Goal: Transaction & Acquisition: Purchase product/service

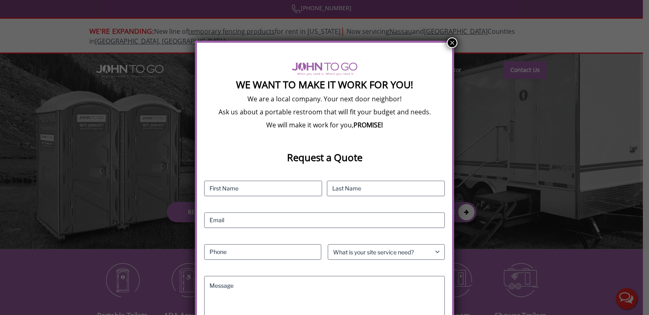
click at [450, 43] on button "×" at bounding box center [452, 42] width 11 height 11
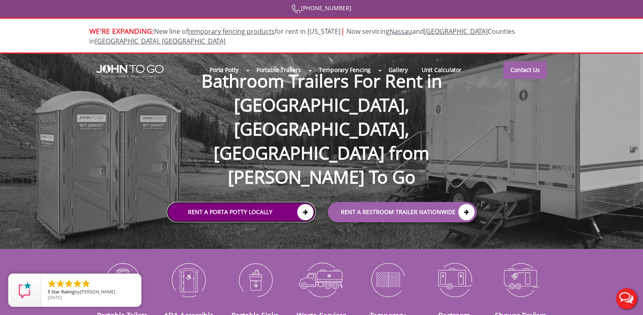
click at [269, 203] on link "Rent a Porta Potty Locally" at bounding box center [241, 213] width 149 height 20
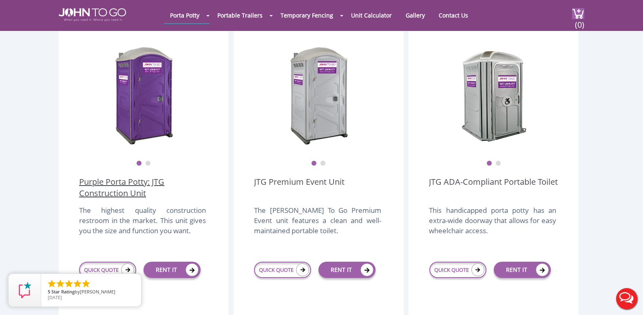
scroll to position [245, 0]
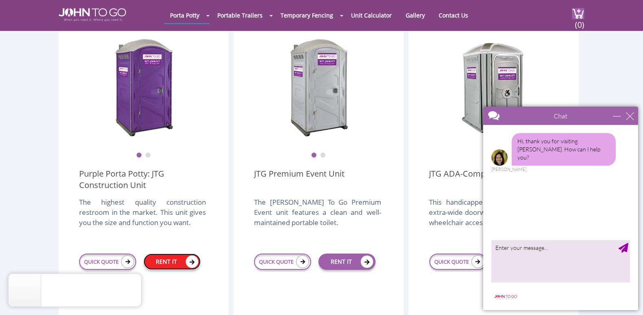
click at [166, 254] on link "RENT IT" at bounding box center [171, 262] width 57 height 16
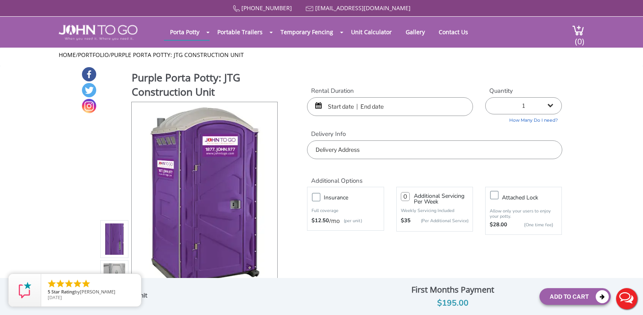
click at [433, 106] on input "text" at bounding box center [390, 106] width 166 height 19
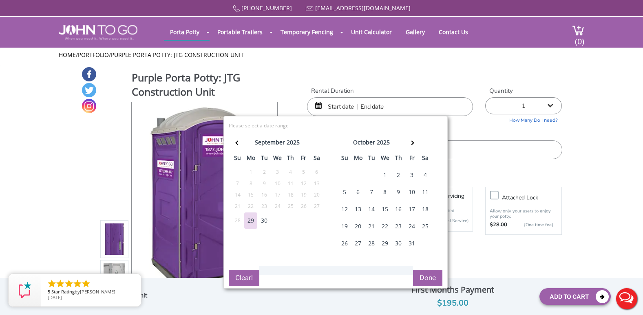
click at [426, 174] on div "4" at bounding box center [425, 175] width 13 height 16
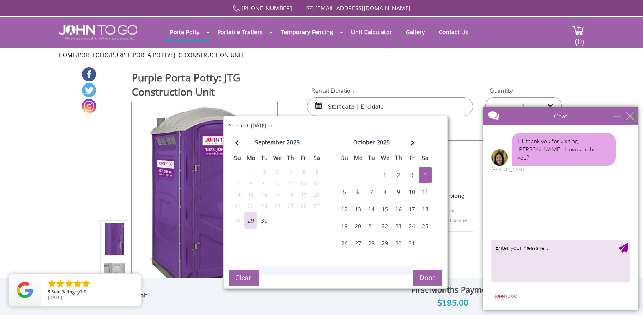
click at [631, 116] on div "close" at bounding box center [630, 116] width 8 height 8
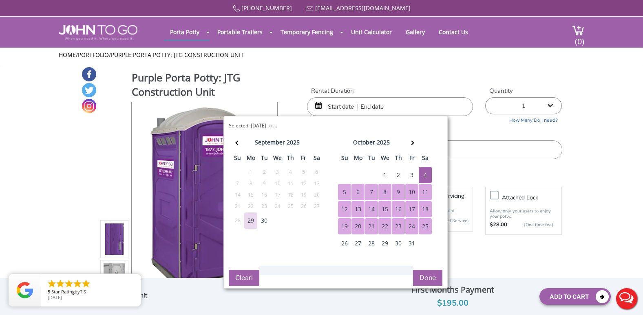
click at [424, 278] on button "Done" at bounding box center [427, 278] width 29 height 16
type input "0"
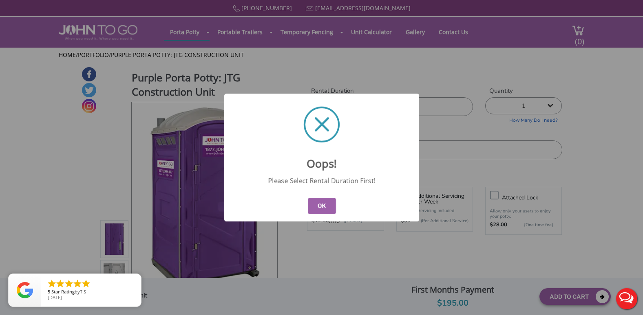
click at [326, 211] on button "OK" at bounding box center [321, 206] width 28 height 16
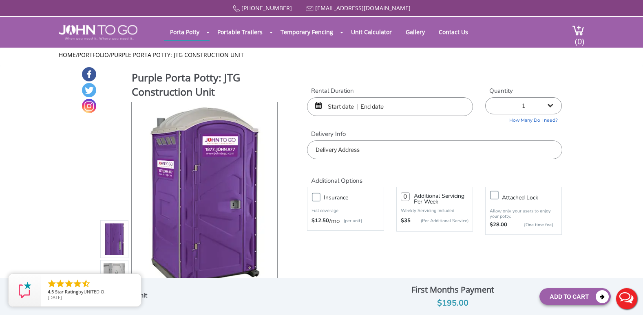
click at [371, 107] on input "text" at bounding box center [390, 106] width 166 height 19
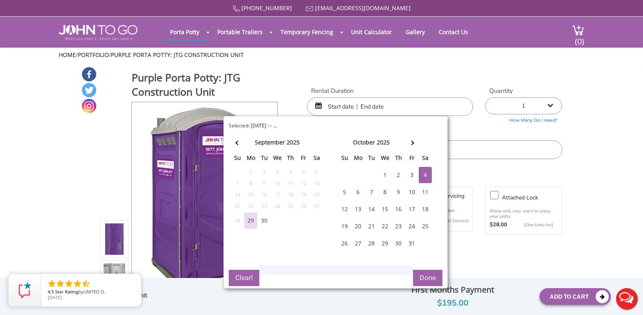
click at [427, 177] on div "4" at bounding box center [425, 175] width 13 height 16
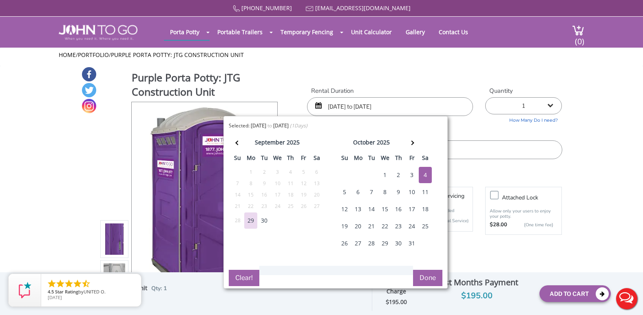
click at [345, 191] on div "5" at bounding box center [344, 192] width 13 height 16
click at [381, 104] on input "10/04/2025 to 10/04/2025" at bounding box center [390, 106] width 166 height 19
click at [348, 189] on div "5" at bounding box center [344, 192] width 13 height 16
click at [372, 190] on div "7" at bounding box center [371, 192] width 13 height 16
click at [426, 174] on div "4" at bounding box center [425, 175] width 13 height 16
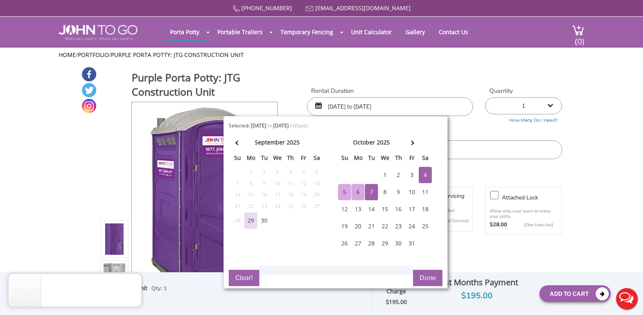
click at [348, 192] on div "5" at bounding box center [344, 192] width 13 height 16
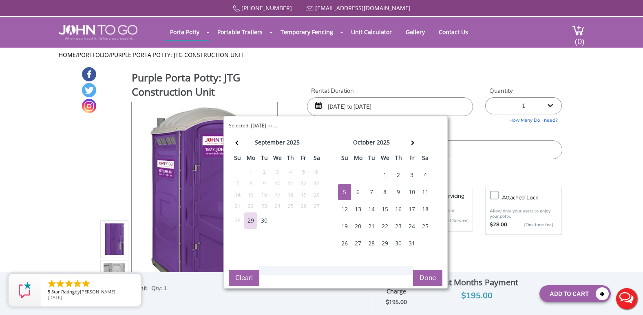
click at [348, 192] on div "5" at bounding box center [344, 192] width 13 height 16
click at [426, 170] on div "4" at bounding box center [425, 175] width 13 height 16
click at [347, 190] on div "5" at bounding box center [344, 192] width 13 height 16
type input "10/04/2025 to 10/05/2025"
click at [431, 280] on button "Done" at bounding box center [427, 278] width 29 height 16
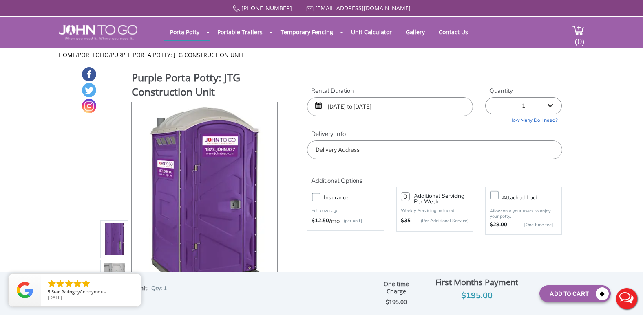
click at [401, 150] on input "text" at bounding box center [434, 150] width 255 height 19
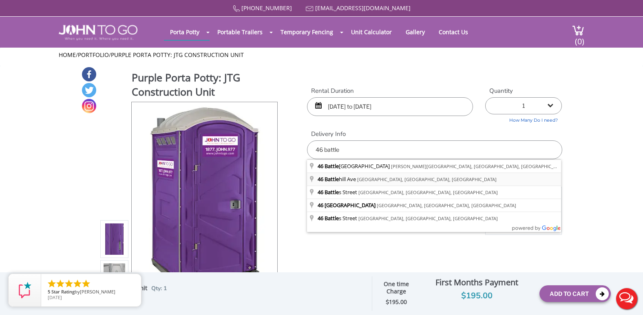
type input "[STREET_ADDRESS]"
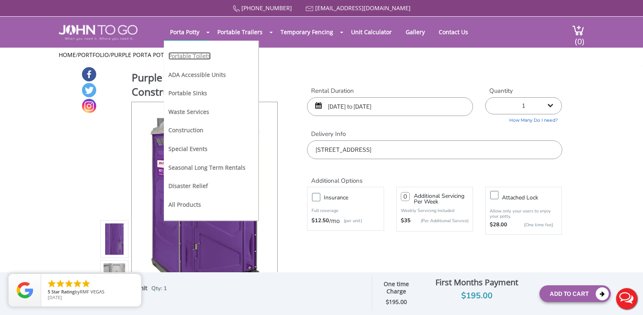
click at [194, 57] on link "Portable Toilets" at bounding box center [189, 56] width 42 height 8
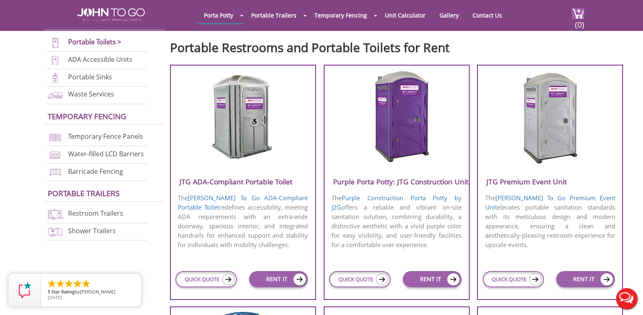
scroll to position [285, 0]
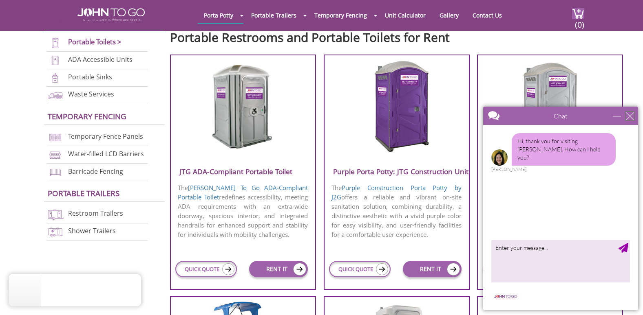
click at [631, 117] on div "close" at bounding box center [630, 116] width 8 height 8
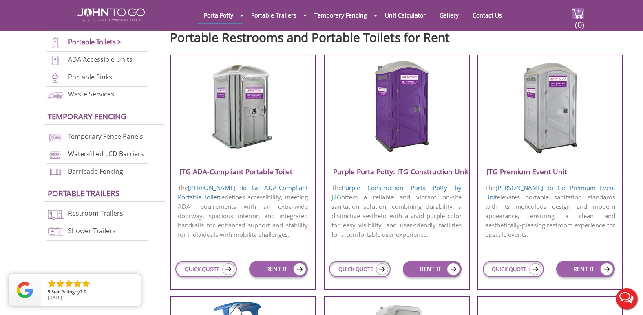
scroll to position [0, 0]
click at [575, 269] on link "RENT IT" at bounding box center [585, 269] width 59 height 16
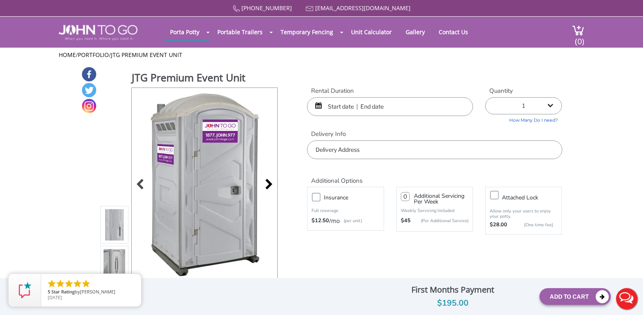
click at [268, 181] on div at bounding box center [266, 185] width 11 height 11
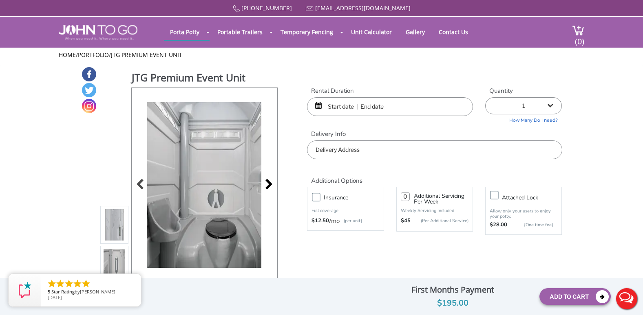
click at [268, 181] on div at bounding box center [266, 185] width 11 height 11
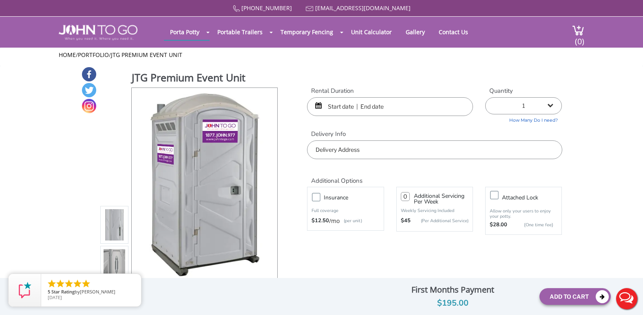
click at [335, 154] on input "text" at bounding box center [434, 150] width 255 height 19
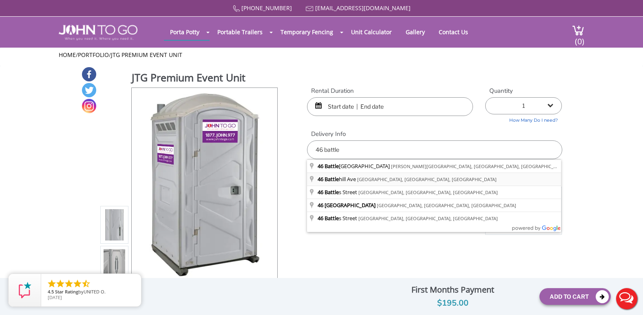
type input "[STREET_ADDRESS]"
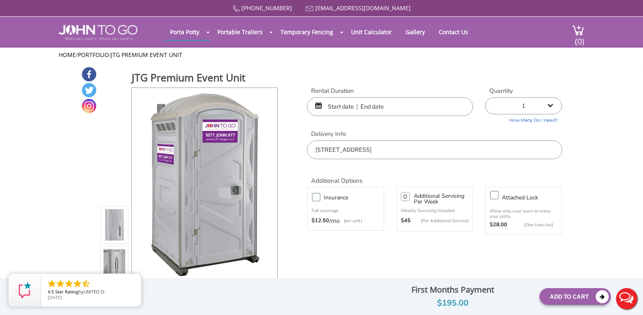
click at [328, 110] on input "text" at bounding box center [390, 106] width 166 height 19
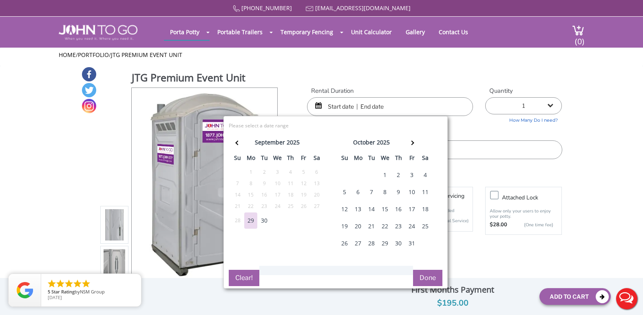
click at [412, 172] on div "3" at bounding box center [411, 175] width 13 height 16
click at [357, 193] on div "6" at bounding box center [357, 192] width 13 height 16
type input "10/03/2025 to 10/06/2025"
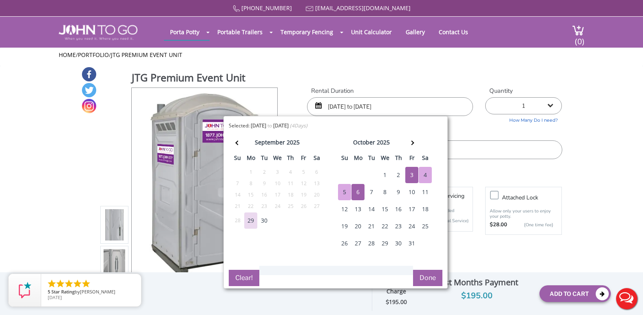
click at [422, 276] on button "Done" at bounding box center [427, 278] width 29 height 16
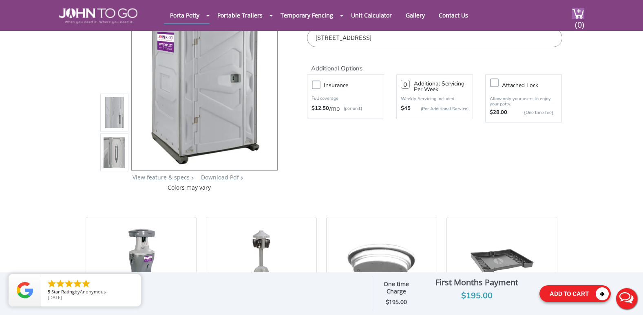
click at [558, 295] on button "Add To Cart" at bounding box center [574, 294] width 71 height 17
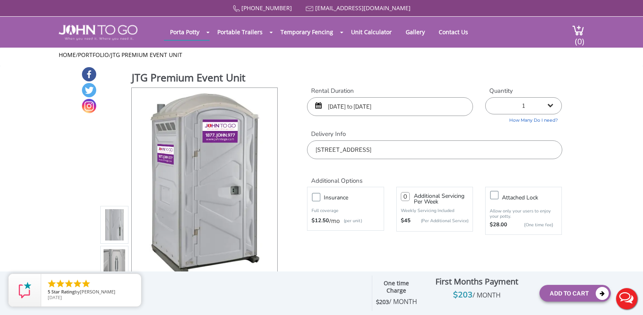
click at [394, 284] on strong "One time Charge" at bounding box center [395, 287] width 25 height 15
click at [491, 291] on span "/ MONTH" at bounding box center [486, 295] width 28 height 9
click at [460, 289] on div "$203 / MONTH" at bounding box center [476, 295] width 113 height 13
click at [579, 35] on span "(0)" at bounding box center [579, 38] width 10 height 18
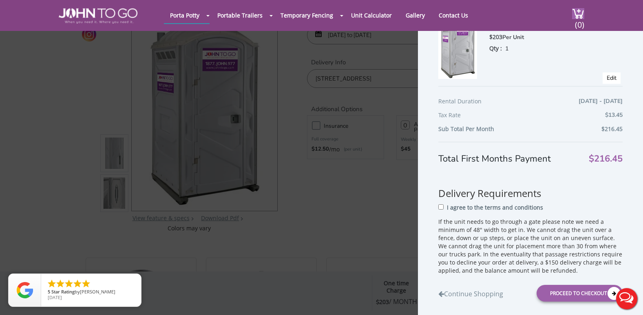
scroll to position [15, 0]
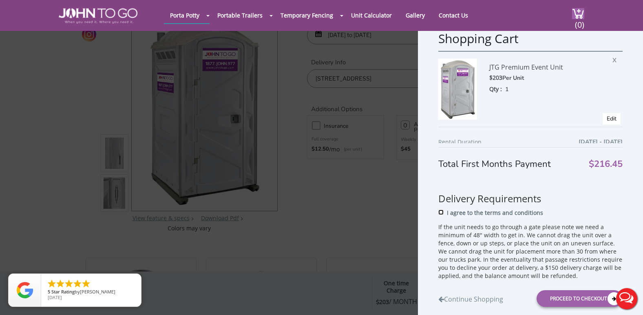
click at [440, 212] on input "I agree to the terms and conditions" at bounding box center [440, 212] width 5 height 5
checkbox input "true"
click at [560, 296] on div "Proceed to Checkout" at bounding box center [579, 299] width 86 height 17
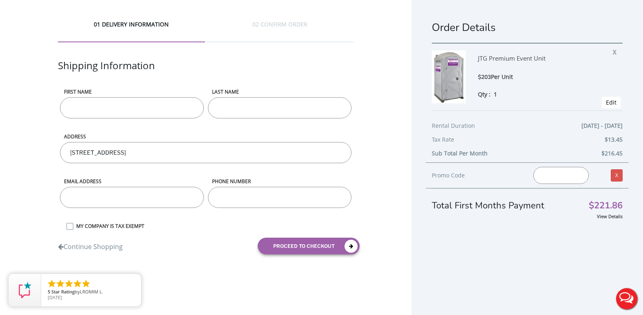
click at [105, 105] on input "First name" at bounding box center [132, 107] width 144 height 21
type input "[PERSON_NAME]"
click at [383, 99] on div "01 DELIVERY INFORMATION 02 CONFIRM ORDER Shipping Information First name Justin…" at bounding box center [205, 140] width 411 height 281
click at [106, 205] on input "email" at bounding box center [132, 197] width 144 height 21
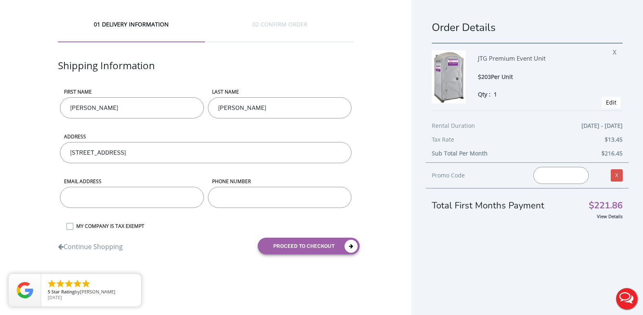
type input "[EMAIL_ADDRESS][DOMAIN_NAME]"
type input "9083925871"
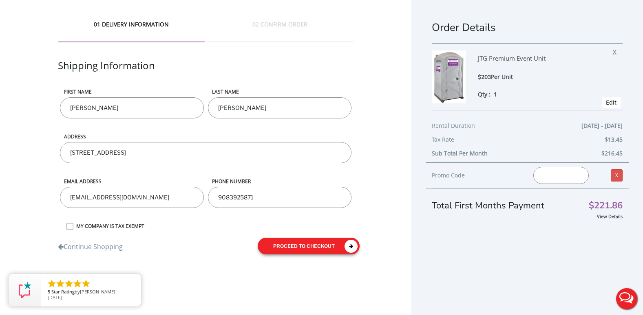
click at [314, 249] on button "proceed to checkout" at bounding box center [309, 246] width 102 height 17
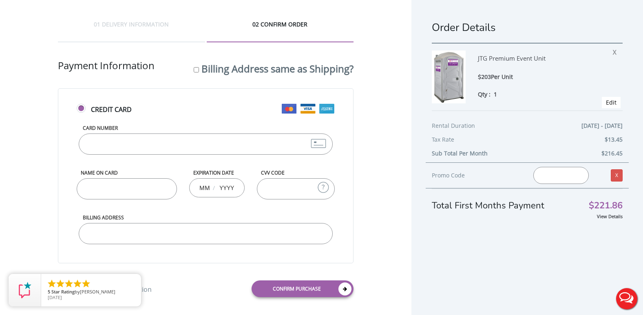
click at [121, 149] on input "Card Number" at bounding box center [206, 144] width 254 height 21
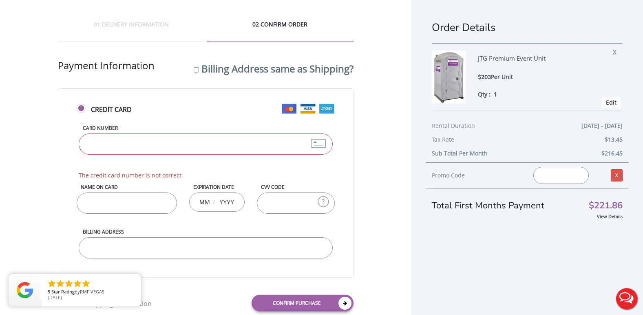
click at [369, 118] on div "01 DELIVERY INFORMATION 02 CONFIRM ORDER Shipping Information First name Justin…" at bounding box center [205, 169] width 411 height 338
click at [112, 146] on input "Card Number" at bounding box center [206, 144] width 254 height 21
click at [88, 201] on input "Name on Card" at bounding box center [127, 203] width 100 height 21
type input "[PERSON_NAME]"
click at [192, 246] on input "Billing Address" at bounding box center [206, 248] width 254 height 21
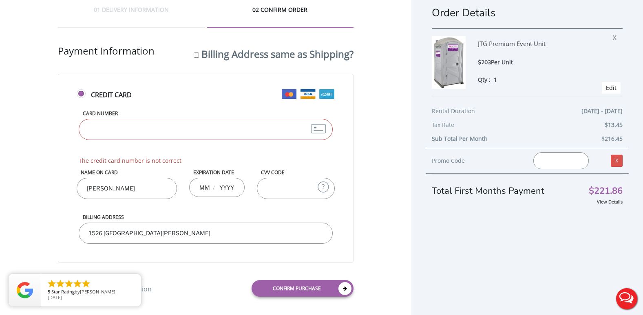
scroll to position [23, 0]
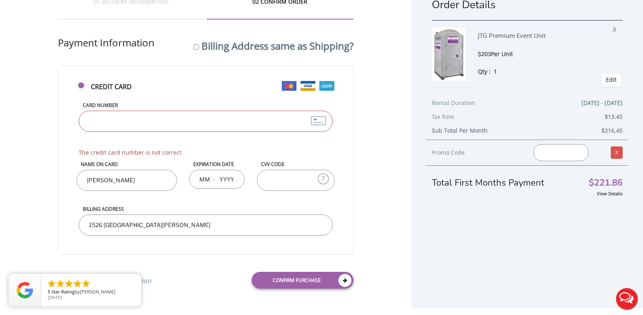
type input "1526 [GEOGRAPHIC_DATA][PERSON_NAME]"
click at [133, 126] on input "Card Number" at bounding box center [206, 121] width 254 height 21
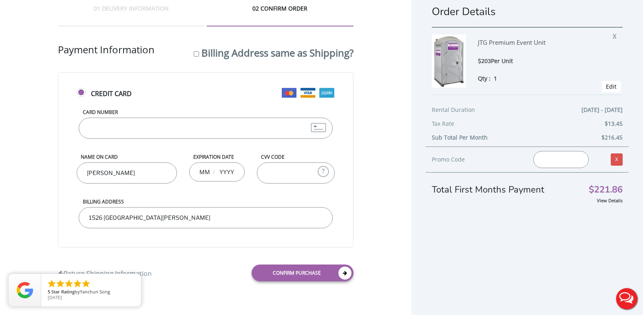
type input "[CREDIT_CARD_NUMBER]"
click at [202, 170] on input "text" at bounding box center [204, 172] width 10 height 16
type input "08"
type input "8"
type input "28"
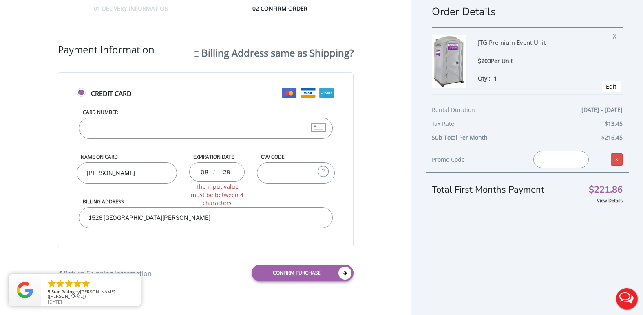
click at [268, 176] on input "CVV Code" at bounding box center [296, 173] width 78 height 21
type input "486"
click at [224, 174] on input "28" at bounding box center [226, 172] width 16 height 16
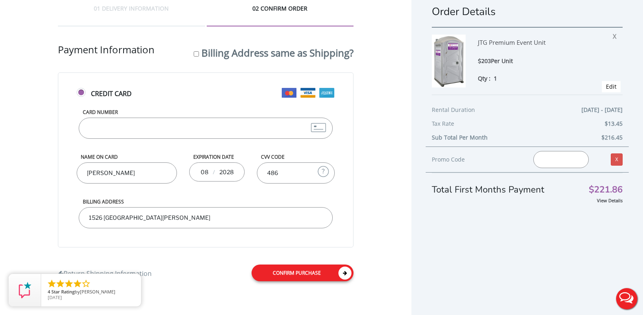
type input "2028"
click at [311, 271] on link "Confirm purchase" at bounding box center [302, 273] width 102 height 17
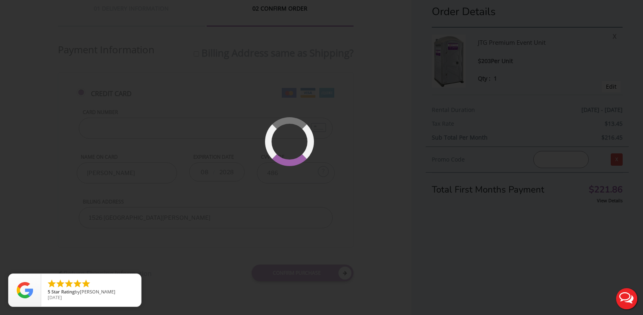
click at [325, 170] on div at bounding box center [313, 166] width 51 height 51
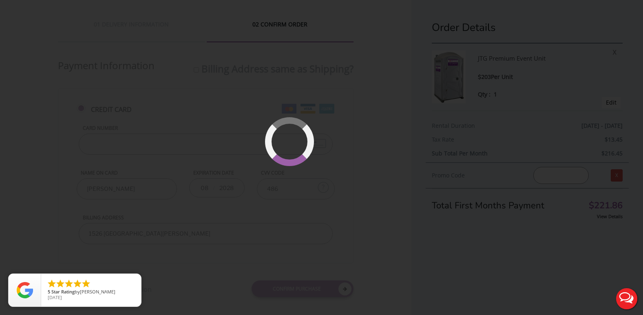
click at [319, 152] on div at bounding box center [313, 166] width 58 height 58
click at [322, 165] on div at bounding box center [314, 166] width 54 height 54
click at [315, 209] on div at bounding box center [321, 157] width 643 height 315
click at [306, 208] on div at bounding box center [321, 157] width 643 height 315
click at [311, 190] on div at bounding box center [313, 166] width 51 height 51
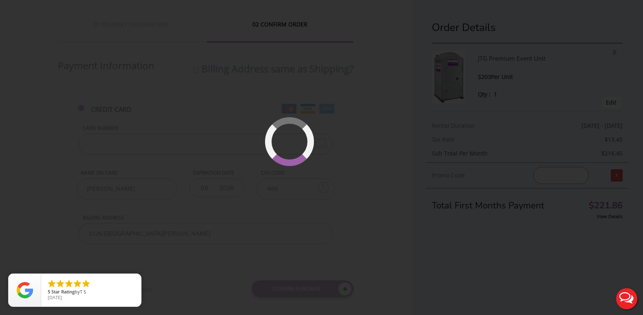
drag, startPoint x: 301, startPoint y: 185, endPoint x: 233, endPoint y: 183, distance: 67.7
click at [279, 185] on div at bounding box center [321, 157] width 643 height 315
click at [119, 150] on div at bounding box center [321, 157] width 643 height 315
click at [134, 143] on div at bounding box center [321, 157] width 643 height 315
click at [629, 296] on button "Live Chat" at bounding box center [626, 299] width 33 height 33
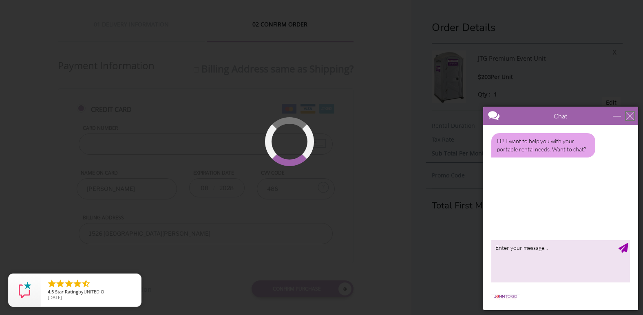
click at [629, 115] on div "close" at bounding box center [630, 116] width 8 height 8
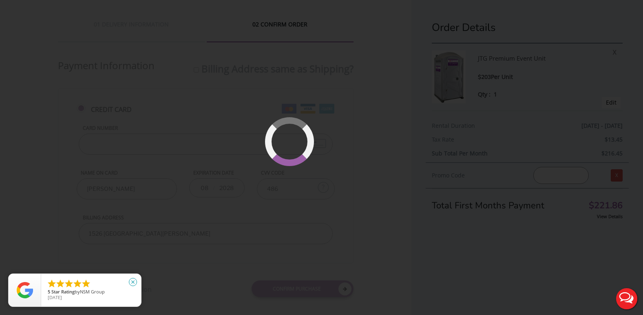
click at [134, 282] on icon "close" at bounding box center [133, 282] width 8 height 8
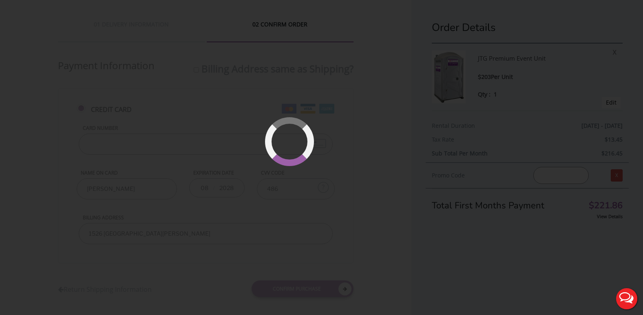
drag, startPoint x: 123, startPoint y: 148, endPoint x: 127, endPoint y: 147, distance: 4.2
click at [123, 148] on div at bounding box center [321, 157] width 643 height 315
click at [353, 158] on div at bounding box center [321, 157] width 643 height 315
drag, startPoint x: 295, startPoint y: 196, endPoint x: 340, endPoint y: 159, distance: 58.7
click at [324, 165] on div at bounding box center [321, 157] width 643 height 315
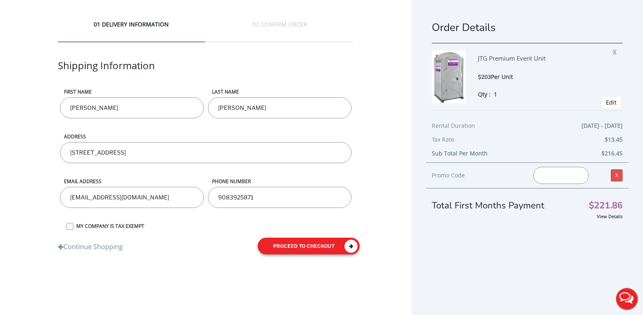
click at [273, 253] on button "proceed to checkout" at bounding box center [309, 246] width 102 height 17
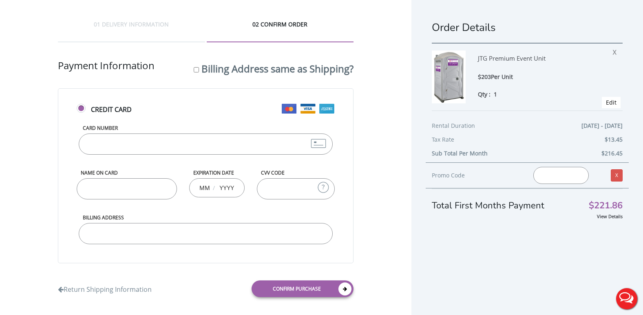
click at [206, 156] on div "Card Number" at bounding box center [206, 147] width 258 height 45
drag, startPoint x: 129, startPoint y: 148, endPoint x: 129, endPoint y: 141, distance: 7.3
click at [129, 142] on input "Card Number" at bounding box center [206, 144] width 254 height 21
type input "4117744055528546"
click at [84, 189] on input "Name on Card" at bounding box center [127, 188] width 100 height 21
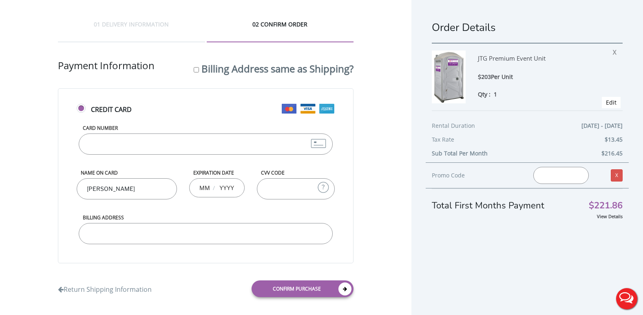
type input "Judith Peters"
type input "08"
type input "028"
type input "486"
click at [222, 189] on input "028" at bounding box center [226, 188] width 16 height 16
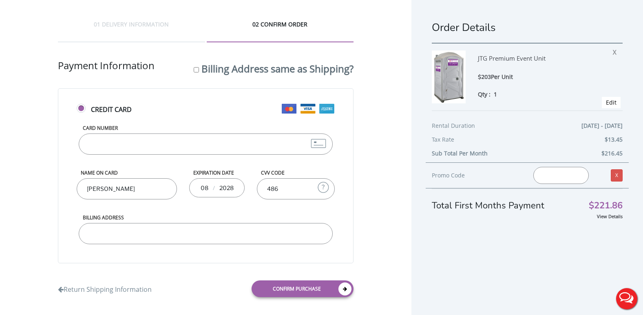
type input "2028"
click at [148, 238] on input "Billing Address" at bounding box center [206, 233] width 254 height 21
type input "1526 Cornell Dr Linden NJ 07036"
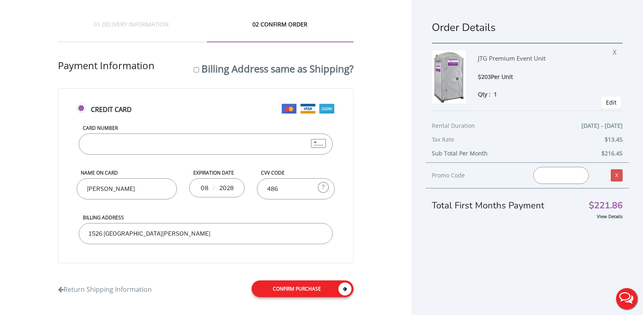
scroll to position [16, 0]
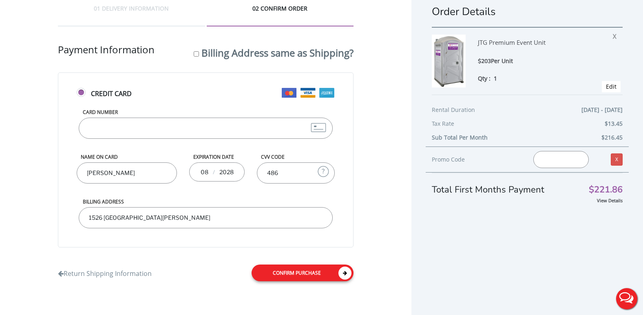
click at [306, 269] on link "Confirm purchase" at bounding box center [302, 273] width 102 height 17
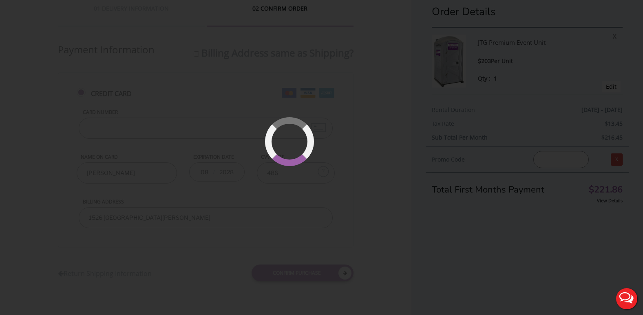
scroll to position [0, 0]
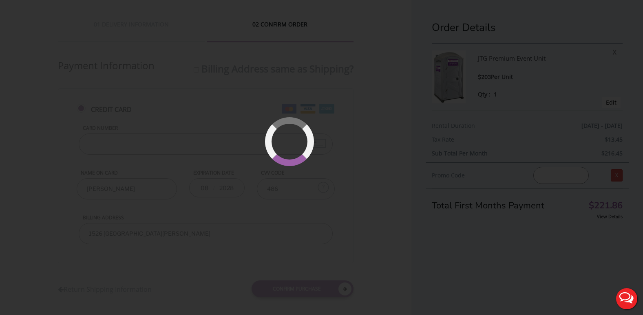
click at [152, 50] on div at bounding box center [321, 157] width 643 height 315
click at [288, 25] on div at bounding box center [321, 157] width 643 height 315
click at [612, 49] on div at bounding box center [321, 157] width 643 height 315
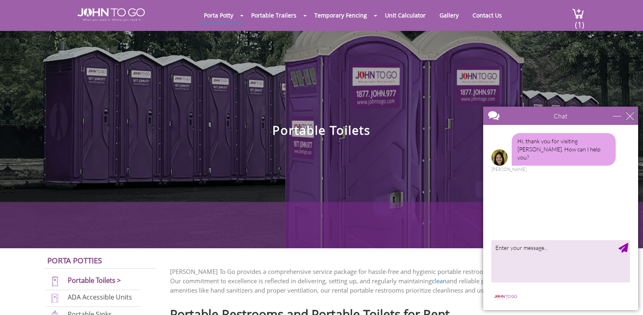
click at [630, 118] on div "close" at bounding box center [630, 116] width 8 height 8
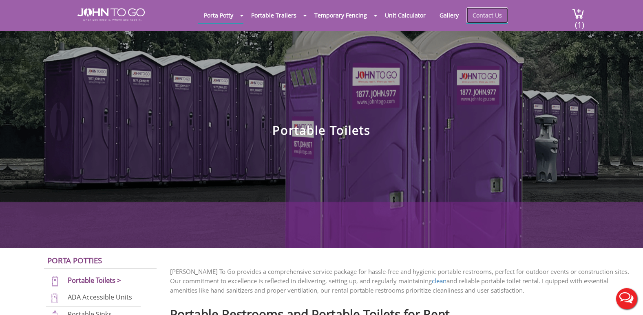
click at [479, 17] on link "Contact Us" at bounding box center [487, 15] width 42 height 16
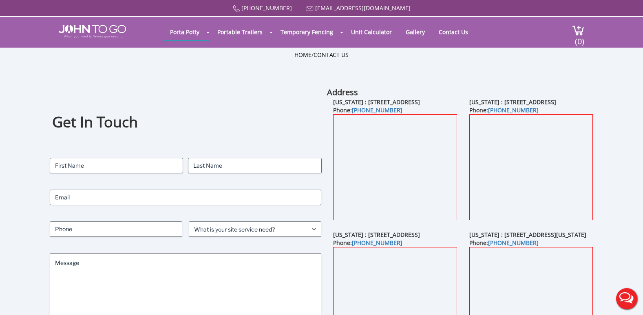
click at [637, 297] on button "Live Chat" at bounding box center [626, 299] width 33 height 33
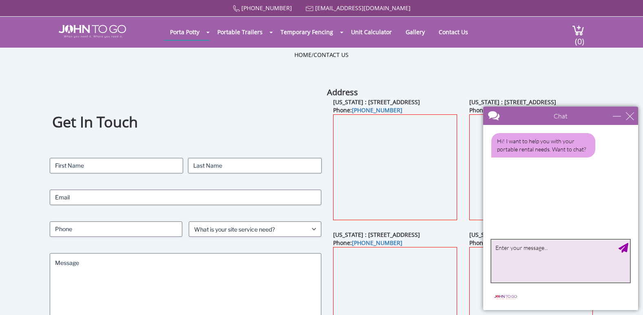
click at [570, 254] on textarea "type your message" at bounding box center [560, 261] width 139 height 43
type textarea "im trying to rent but it wont load past the payment window"
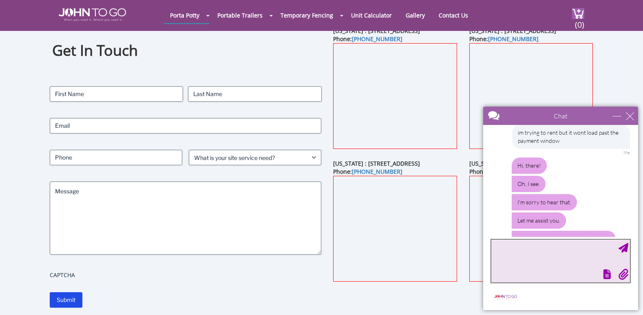
scroll to position [84, 0]
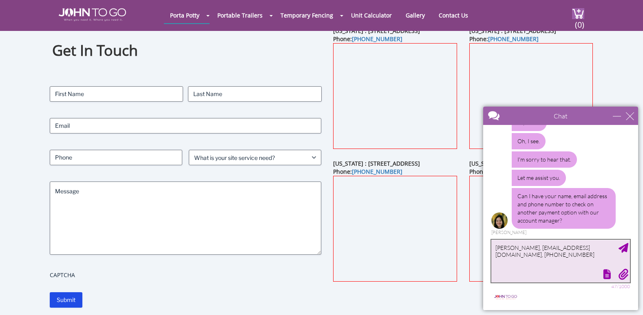
type textarea "[PERSON_NAME], [EMAIL_ADDRESS][DOMAIN_NAME], [PHONE_NUMBER]"
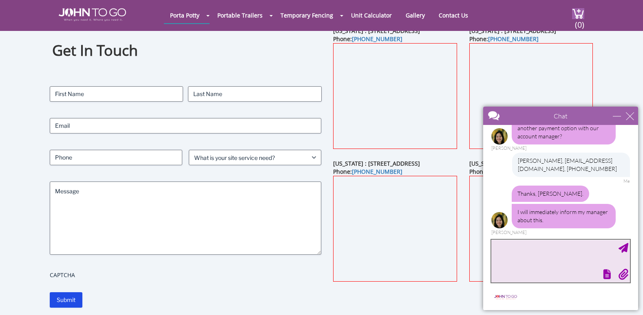
scroll to position [169, 0]
type textarea "thank you"
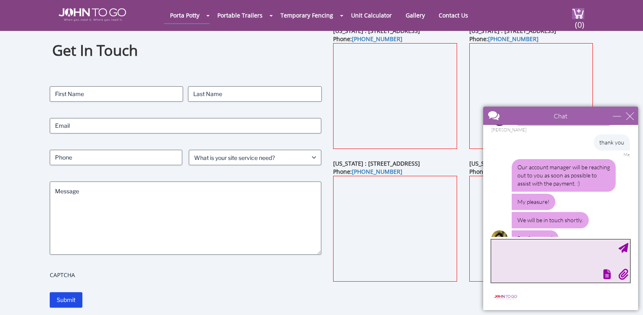
scroll to position [290, 0]
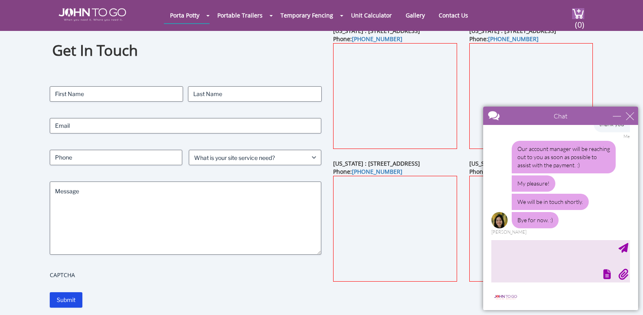
click at [629, 111] on div "Chat" at bounding box center [560, 116] width 155 height 18
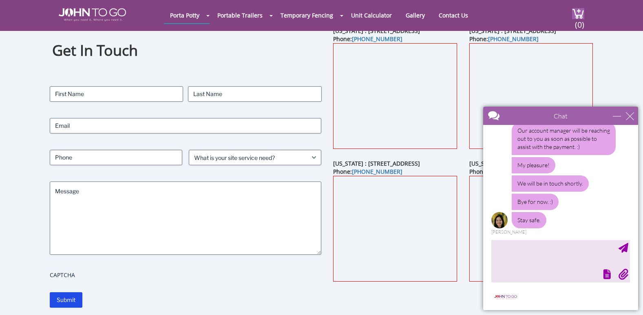
scroll to position [433, 0]
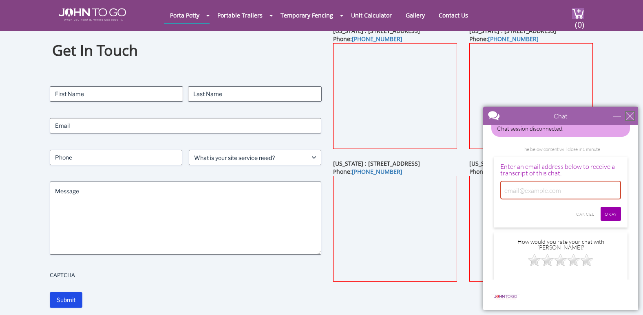
click at [633, 115] on div "close" at bounding box center [630, 116] width 8 height 8
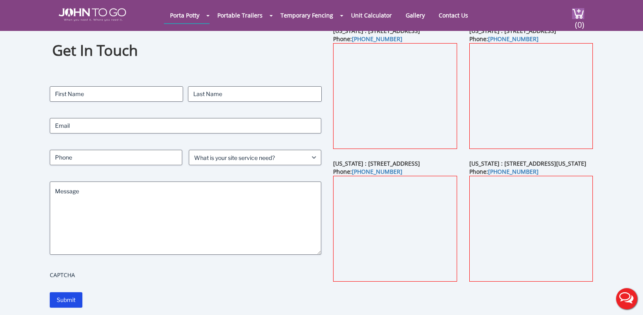
scroll to position [0, 0]
